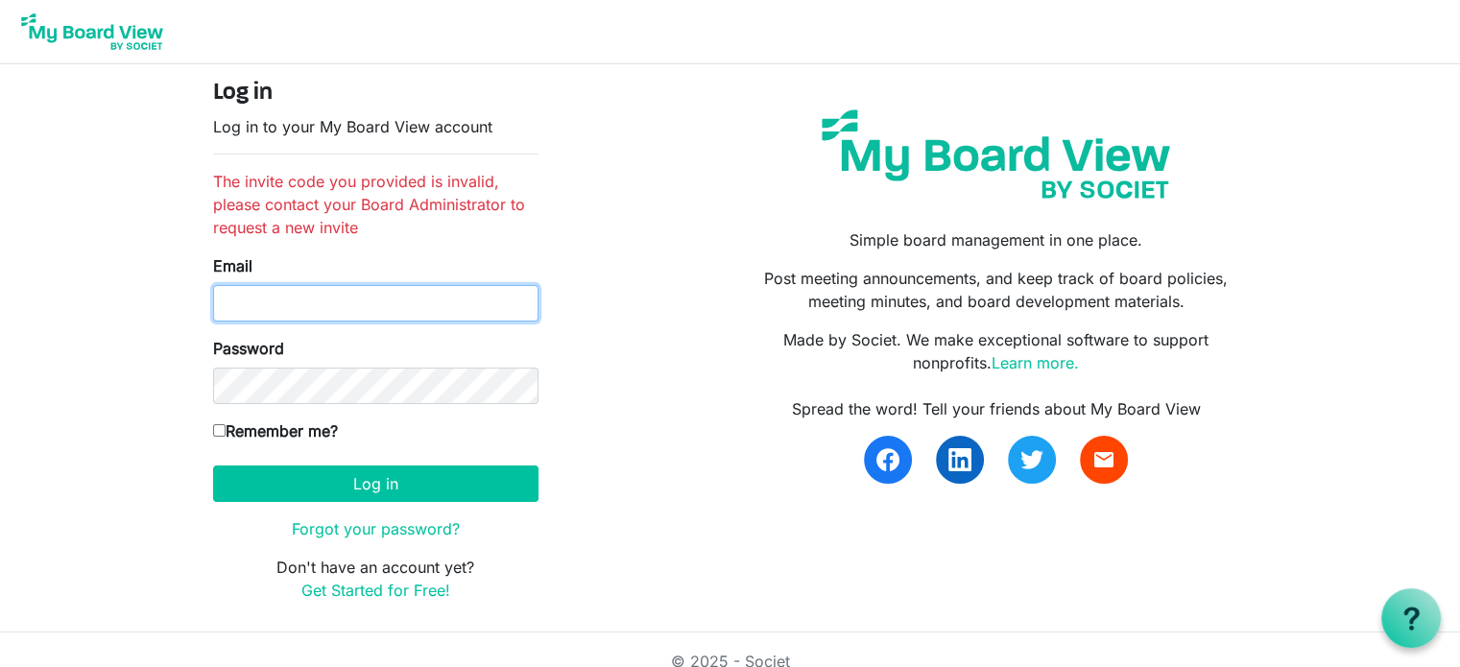
click at [296, 303] on input "Email" at bounding box center [375, 303] width 325 height 36
type input "kristenmbrown8@gmail.com"
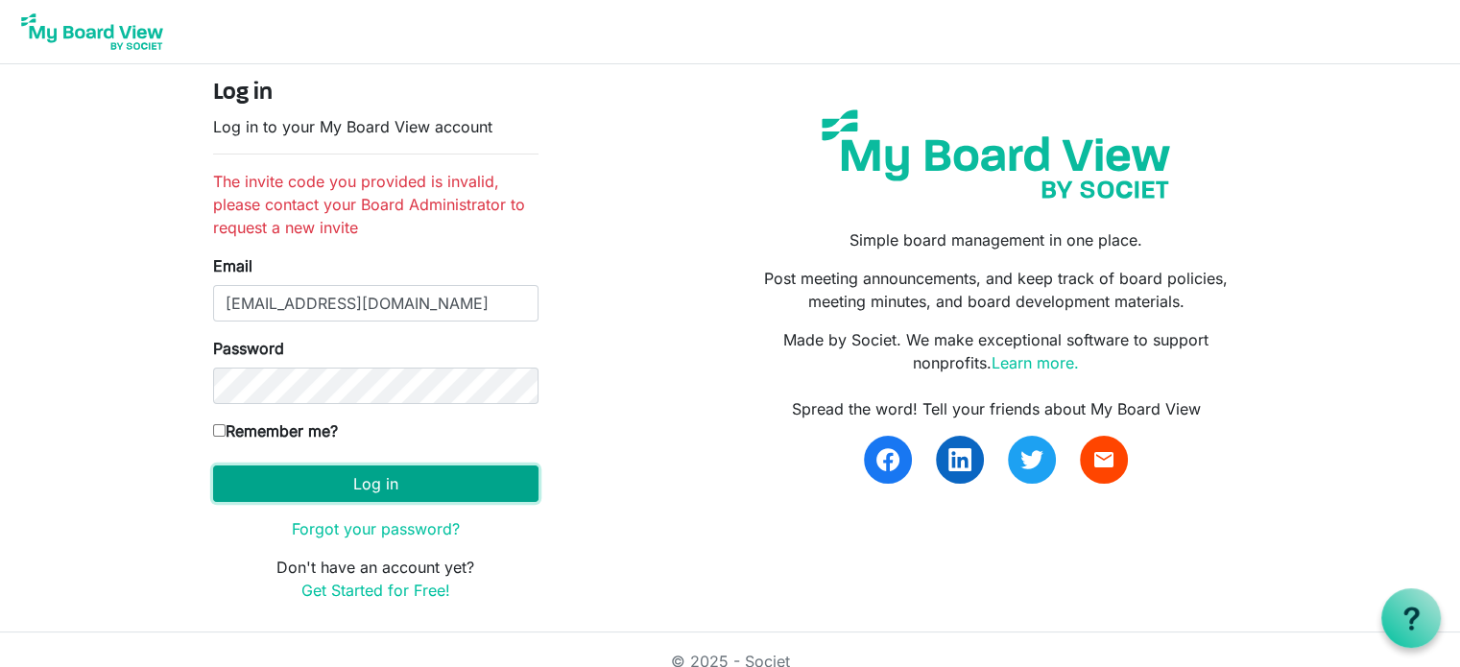
click at [391, 485] on button "Log in" at bounding box center [375, 483] width 325 height 36
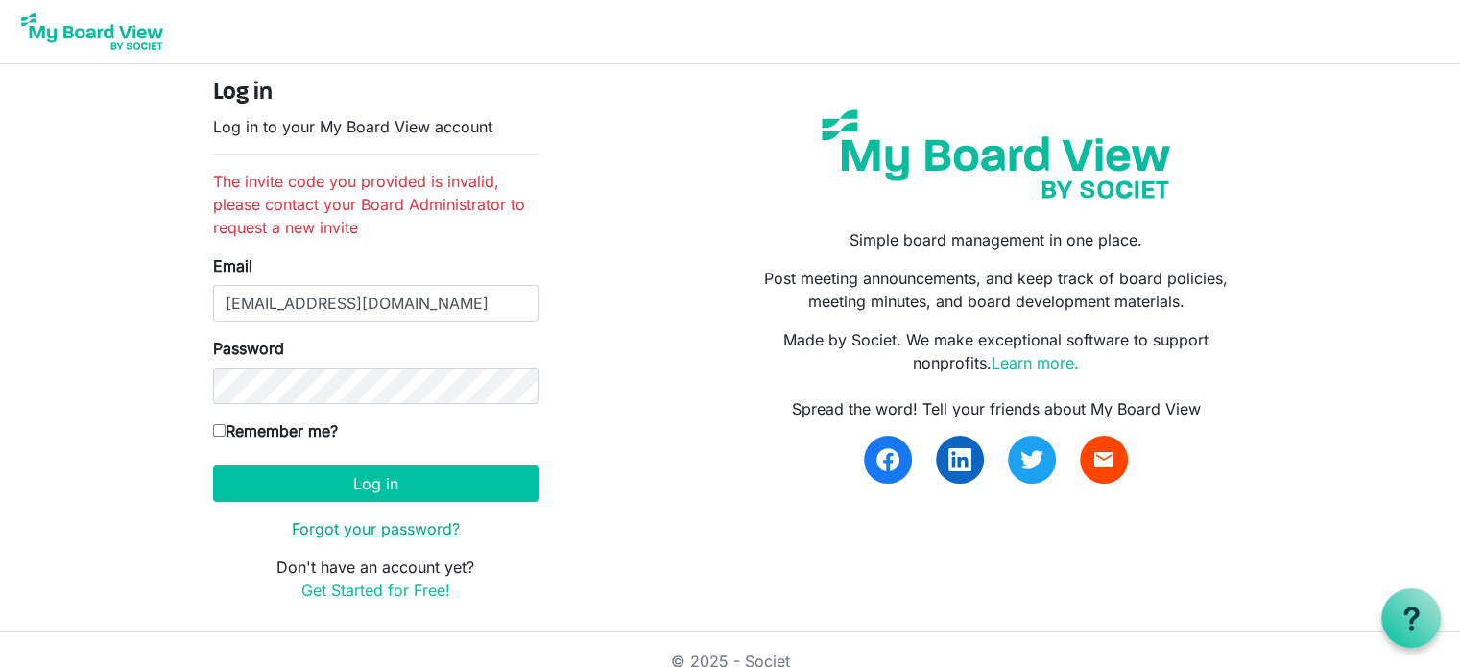
click at [380, 527] on link "Forgot your password?" at bounding box center [376, 528] width 168 height 19
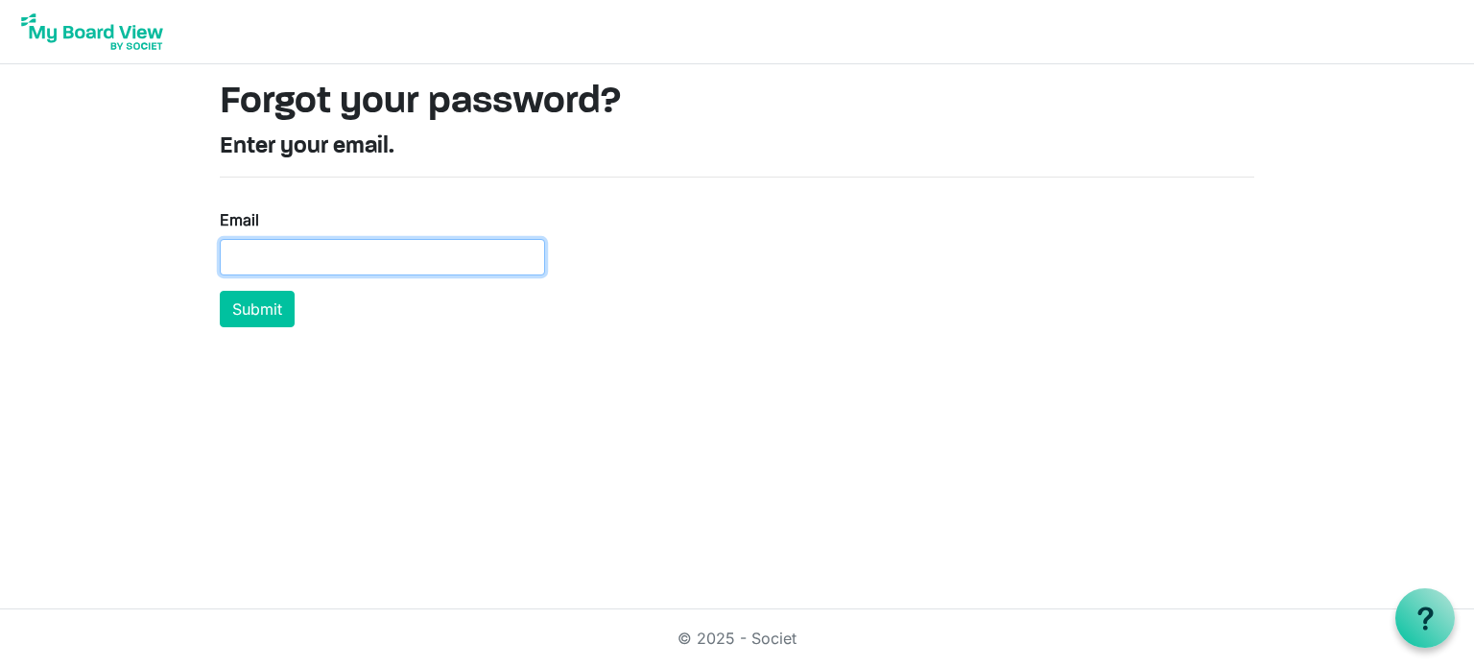
click at [387, 260] on input "Email" at bounding box center [382, 257] width 325 height 36
type input "[EMAIL_ADDRESS][DOMAIN_NAME]"
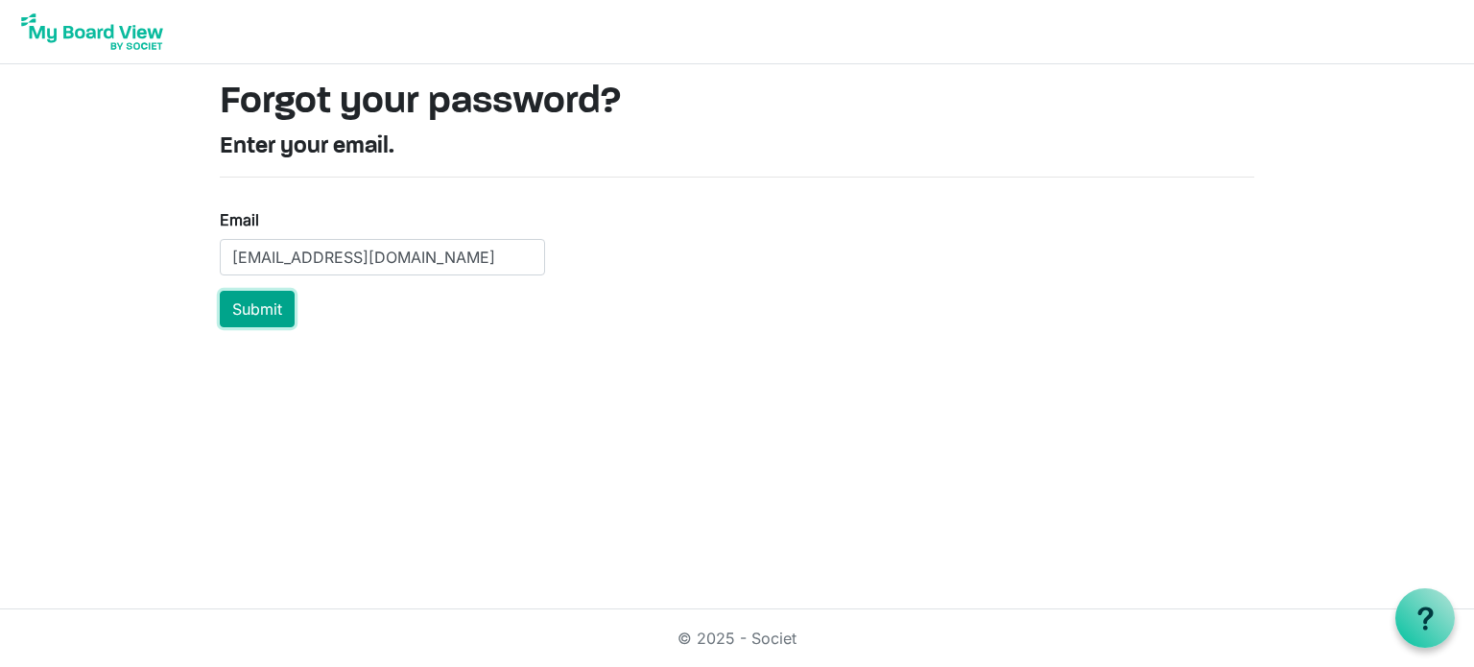
click at [271, 308] on button "Submit" at bounding box center [257, 309] width 75 height 36
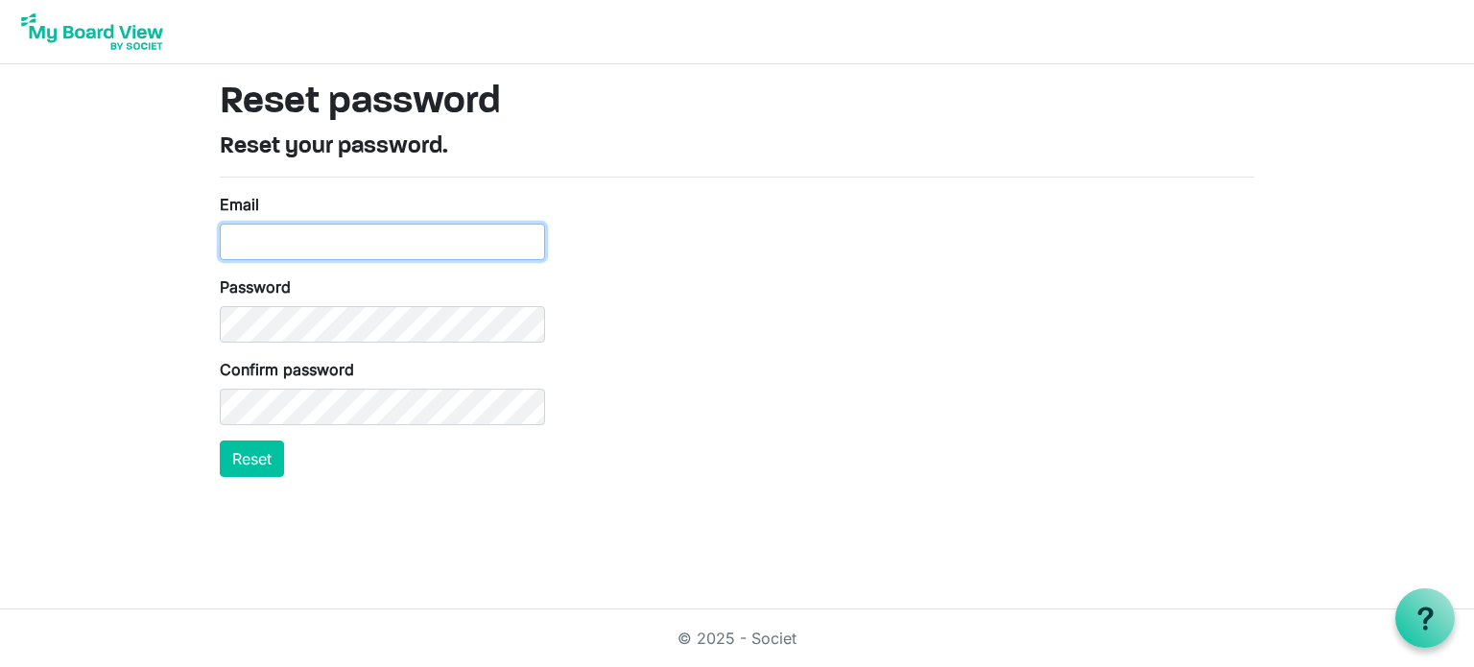
click at [287, 241] on input "Email" at bounding box center [382, 242] width 325 height 36
type input "kristenmbrown8@gmail.com"
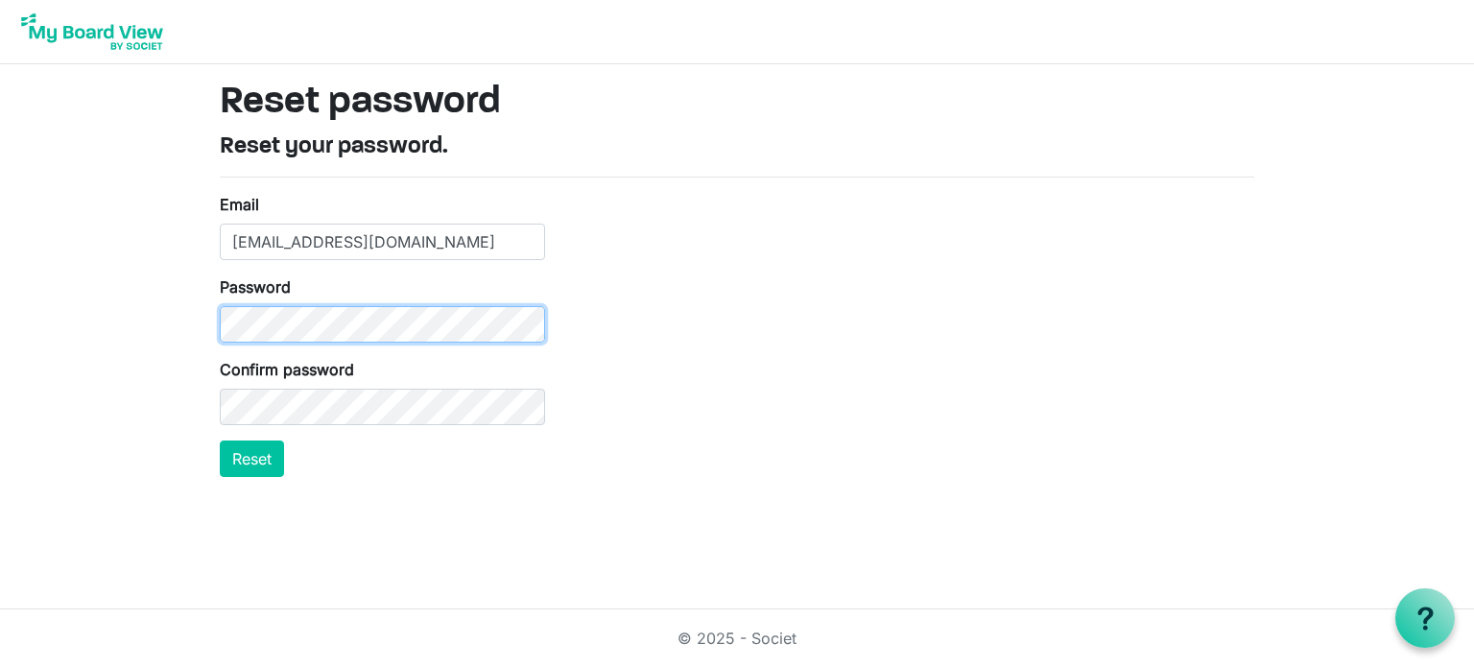
click at [179, 320] on body "Reset password Reset your password. Email kristenmbrown8@gmail.com Password Con…" at bounding box center [737, 246] width 1474 height 492
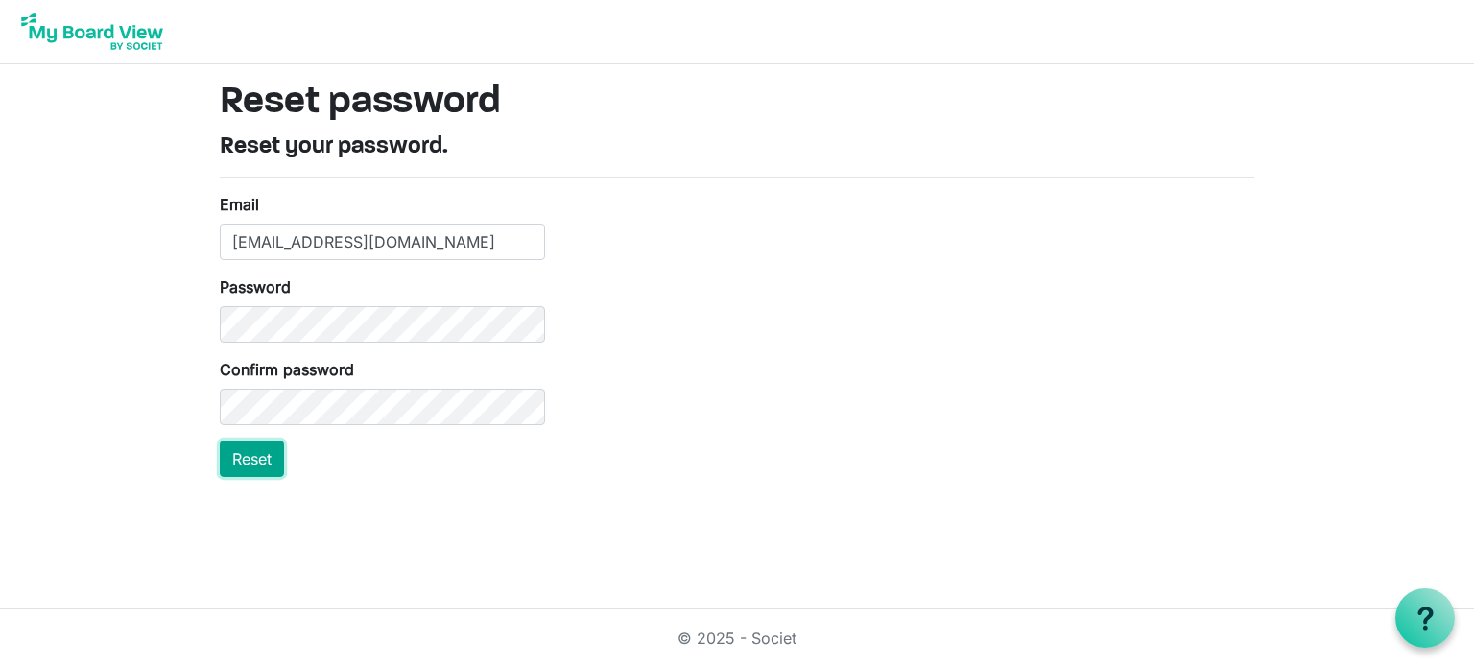
click at [253, 460] on button "Reset" at bounding box center [252, 458] width 64 height 36
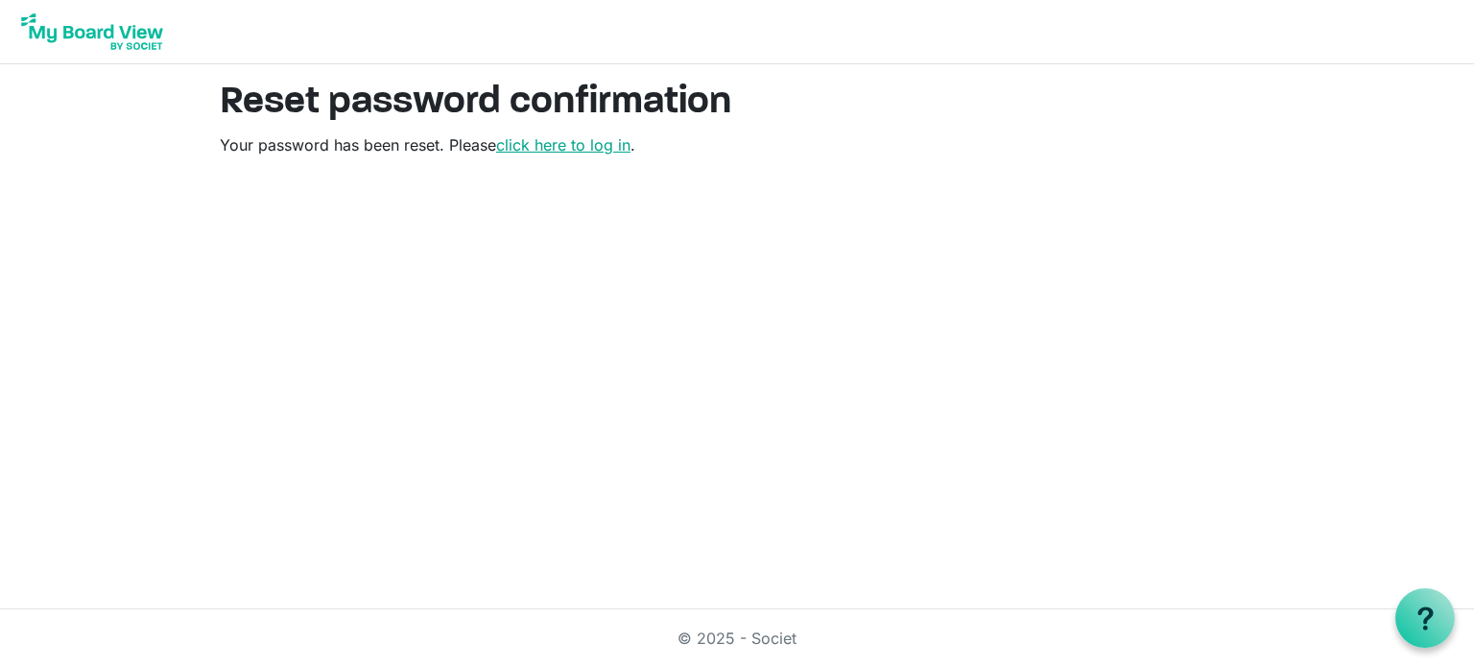
click at [562, 146] on link "click here to log in" at bounding box center [563, 144] width 134 height 19
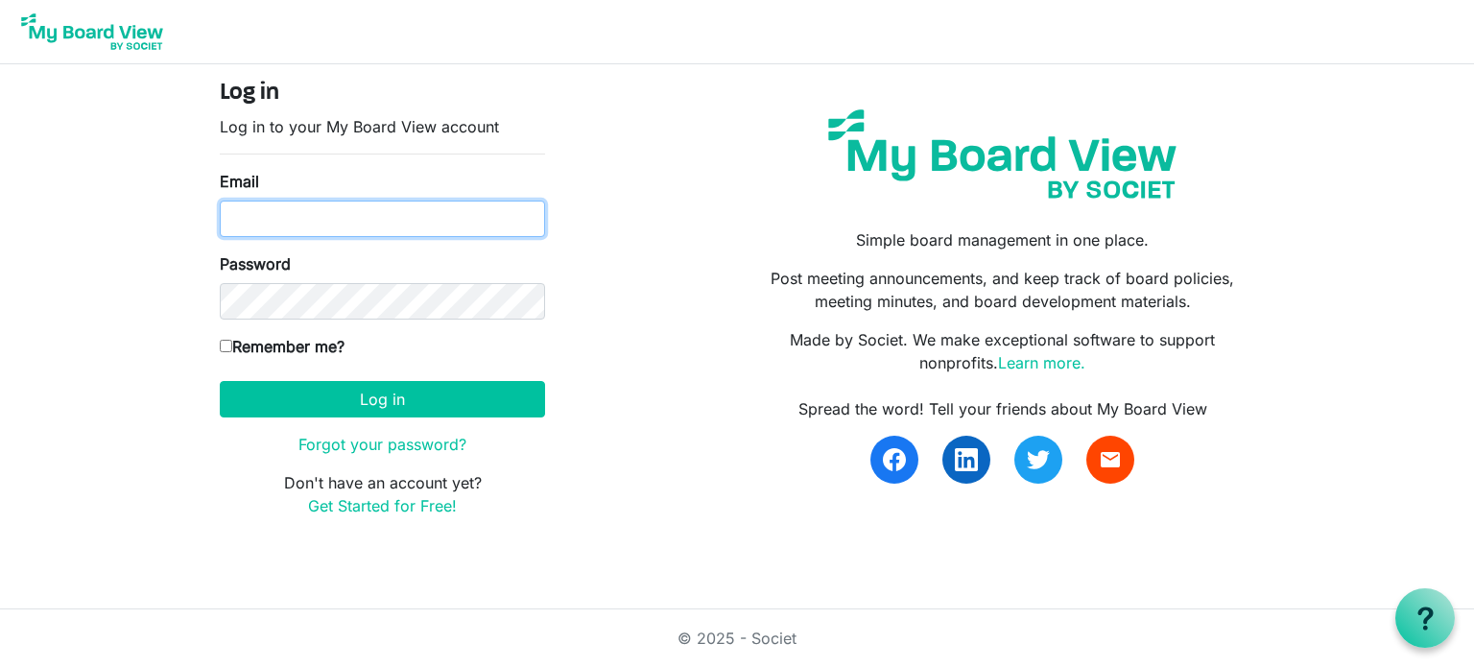
click at [269, 211] on input "Email" at bounding box center [382, 219] width 325 height 36
type input "kristenmbrown8@gmail.com"
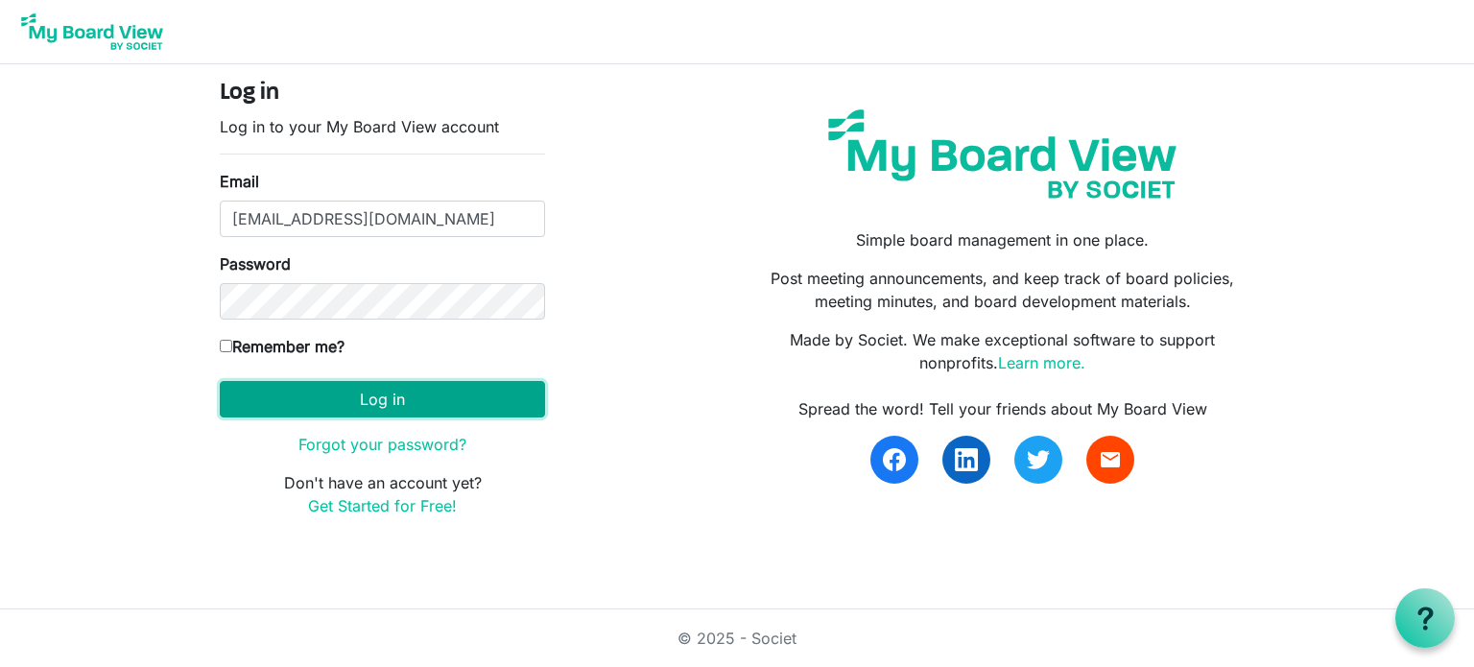
click at [394, 398] on button "Log in" at bounding box center [382, 399] width 325 height 36
